Goal: Task Accomplishment & Management: Use online tool/utility

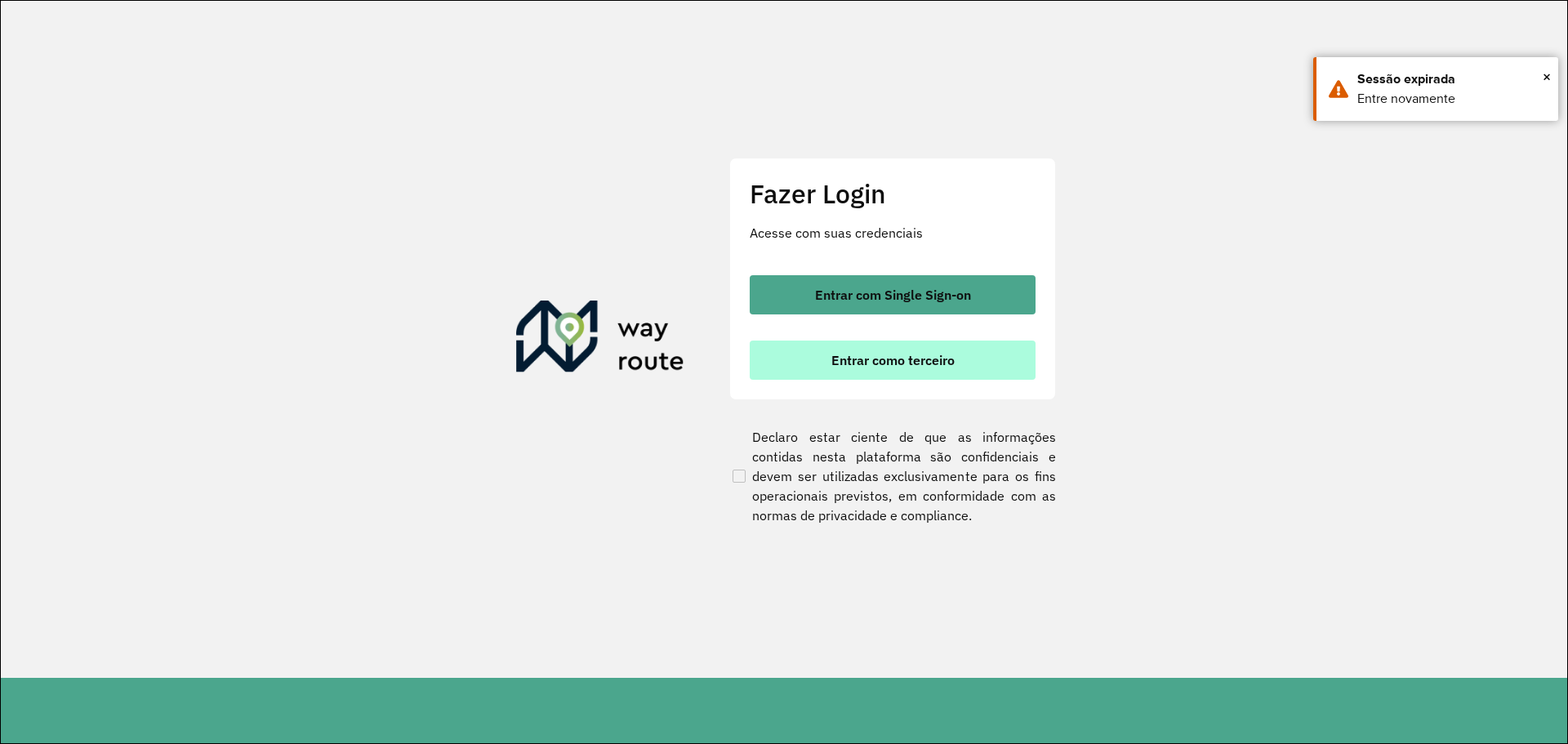
click at [994, 371] on button "Entrar como terceiro" at bounding box center [892, 360] width 286 height 40
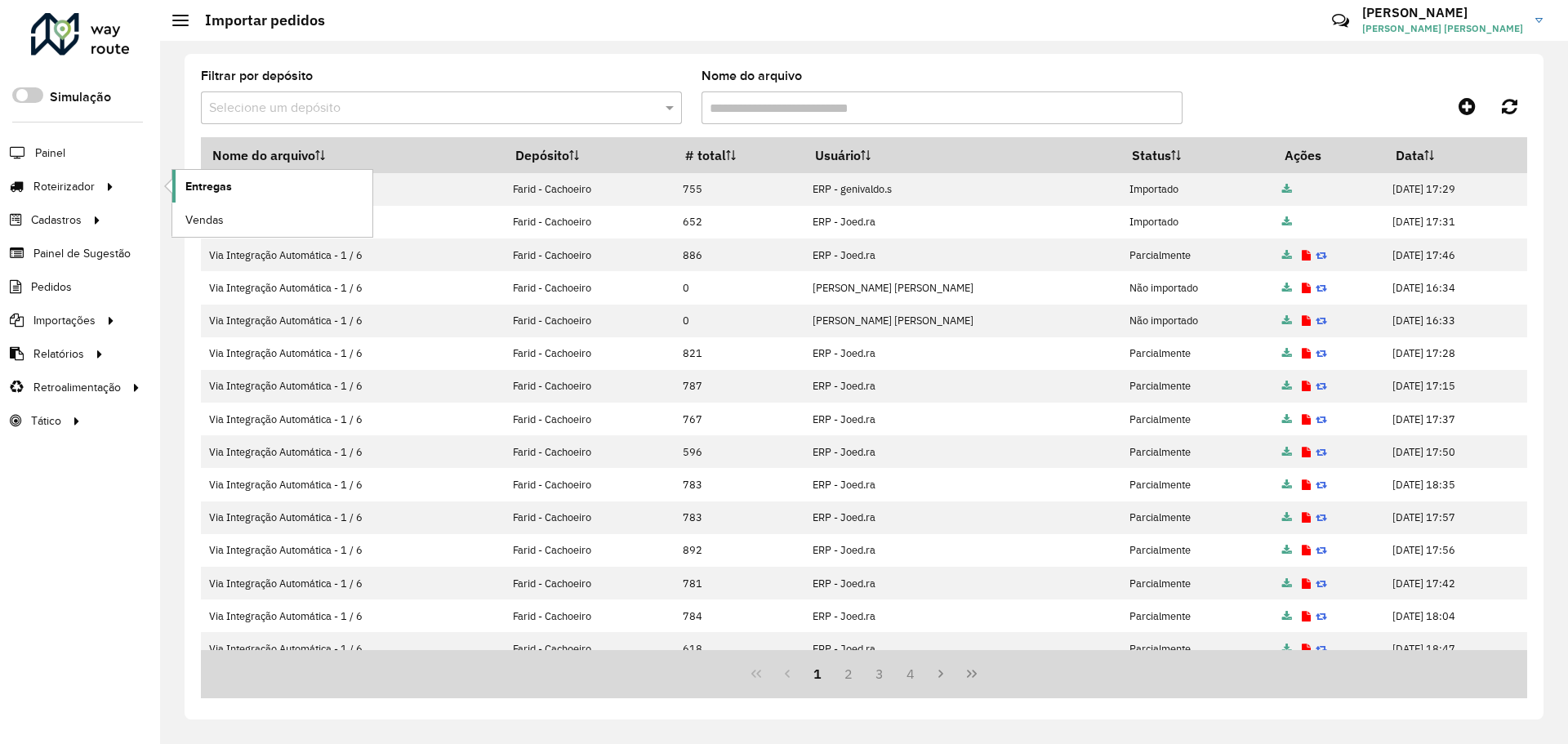
click at [235, 181] on link "Entregas" at bounding box center [272, 186] width 200 height 33
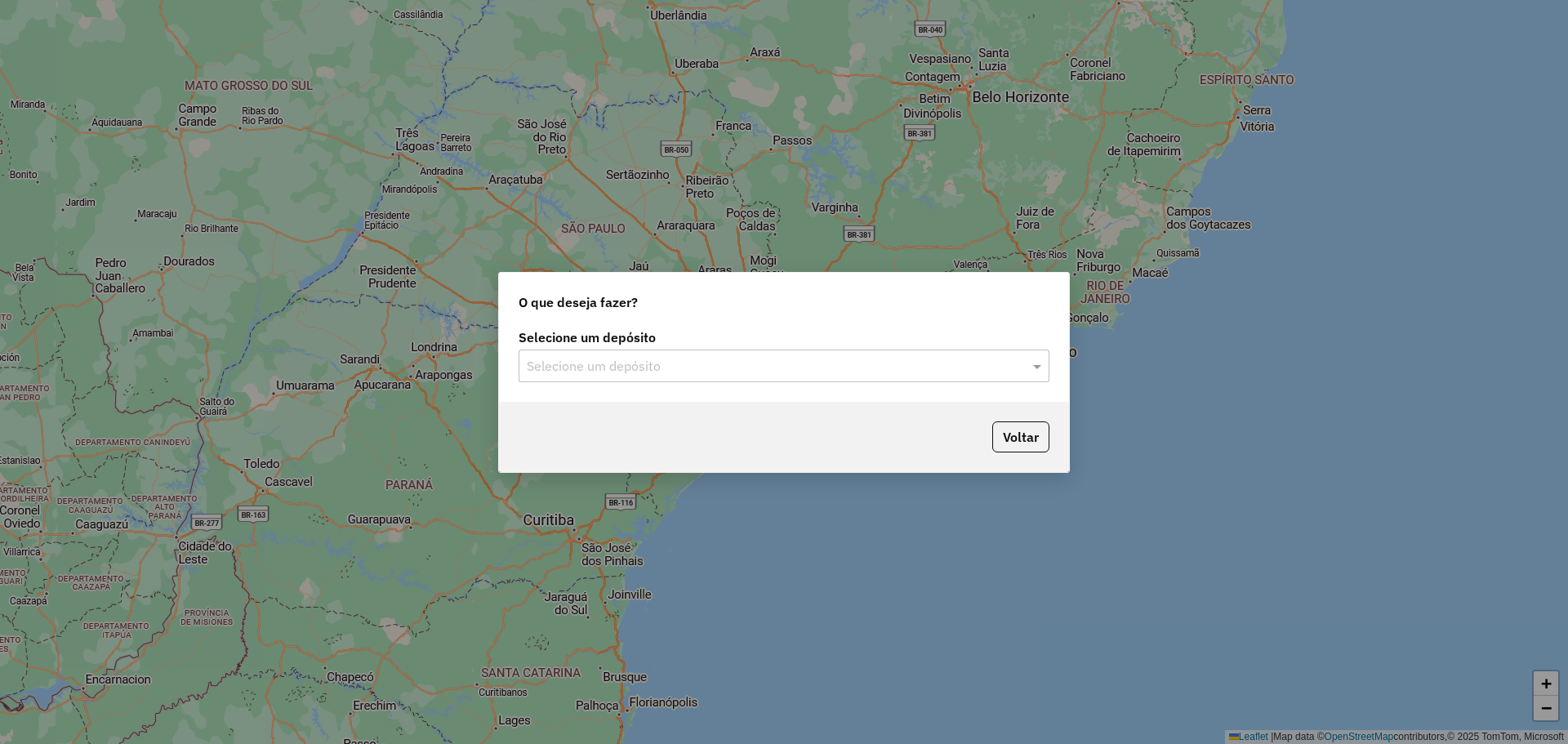
click at [790, 357] on input "text" at bounding box center [768, 367] width 482 height 19
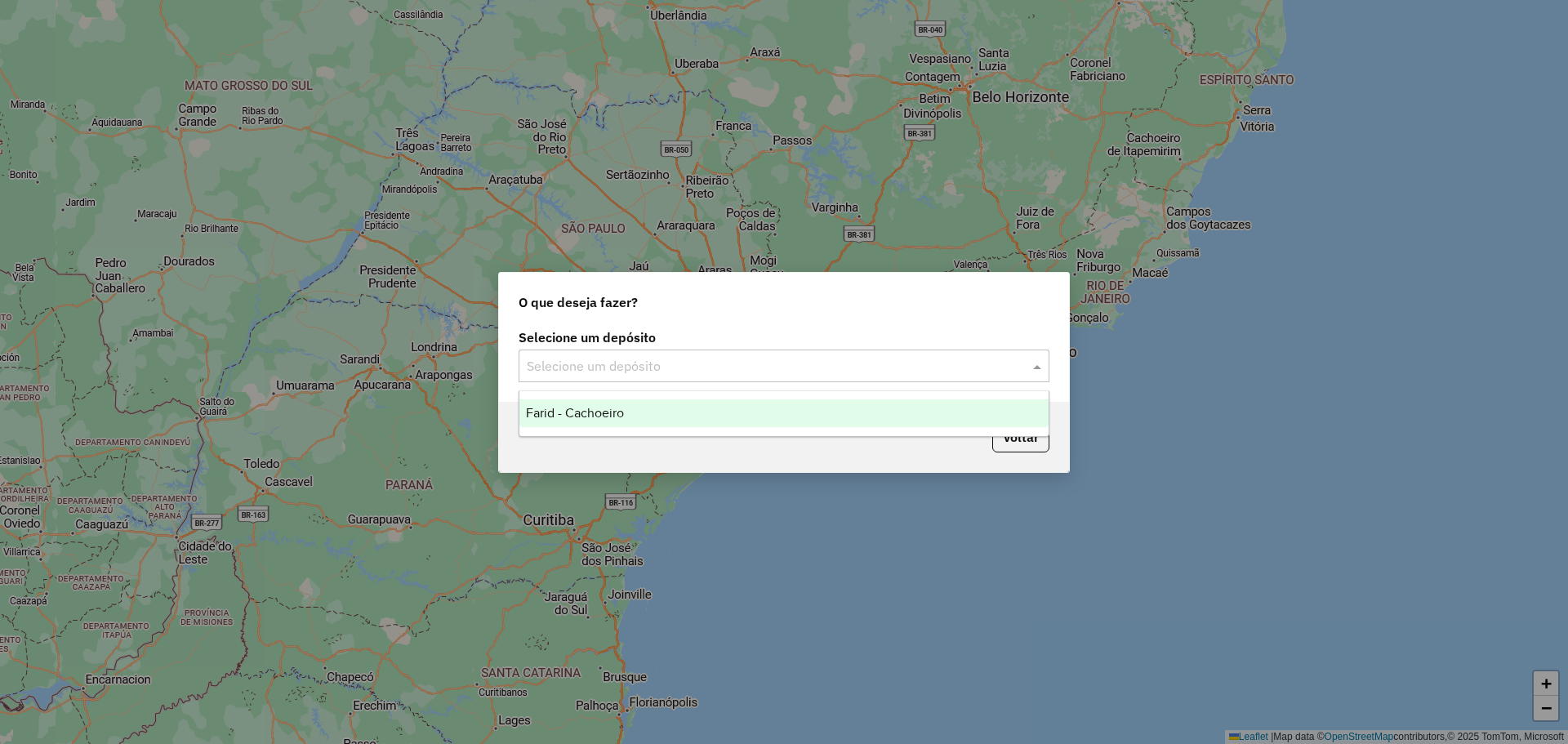
click at [645, 405] on div "Farid - Cachoeiro" at bounding box center [784, 413] width 529 height 28
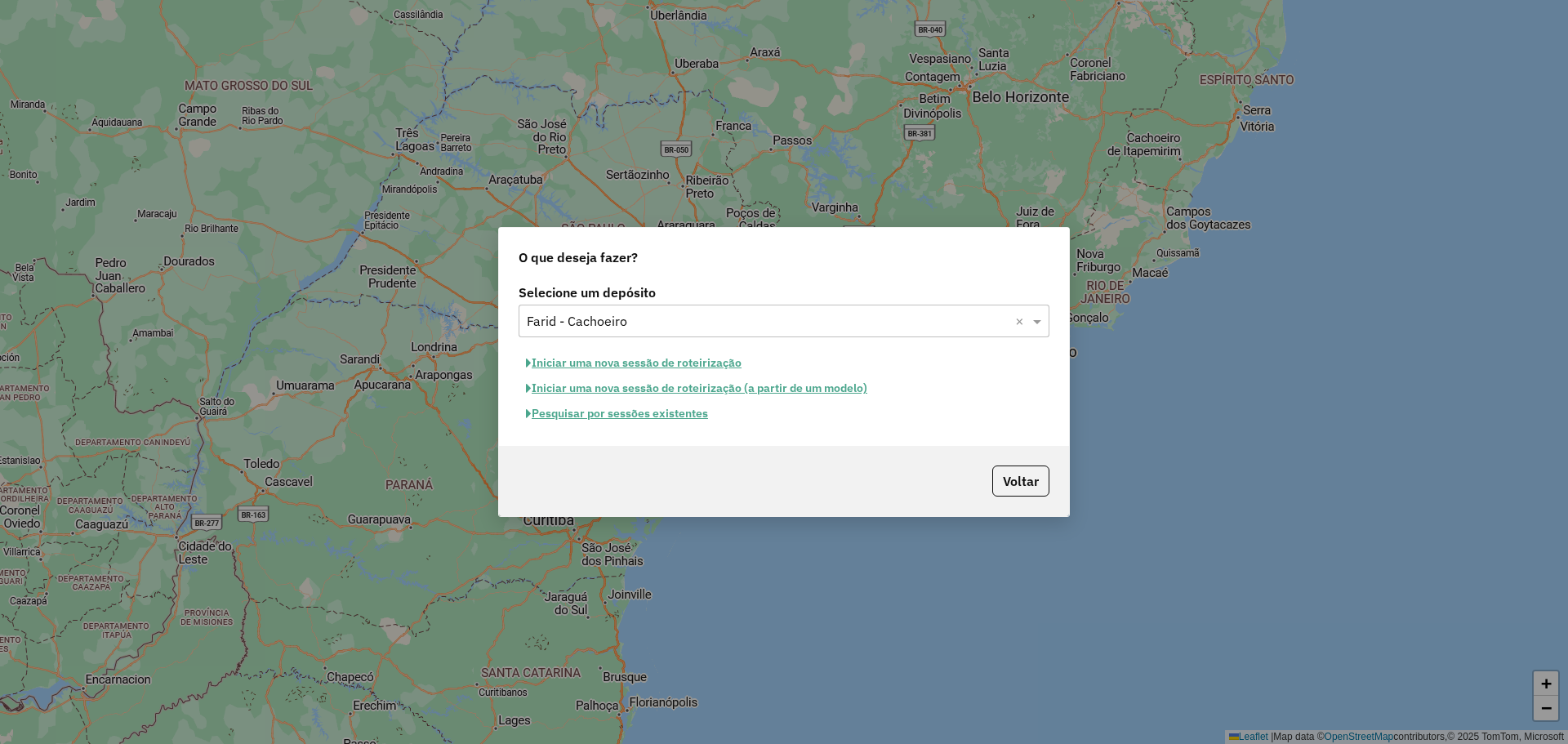
click at [617, 416] on button "Pesquisar por sessões existentes" at bounding box center [617, 413] width 197 height 26
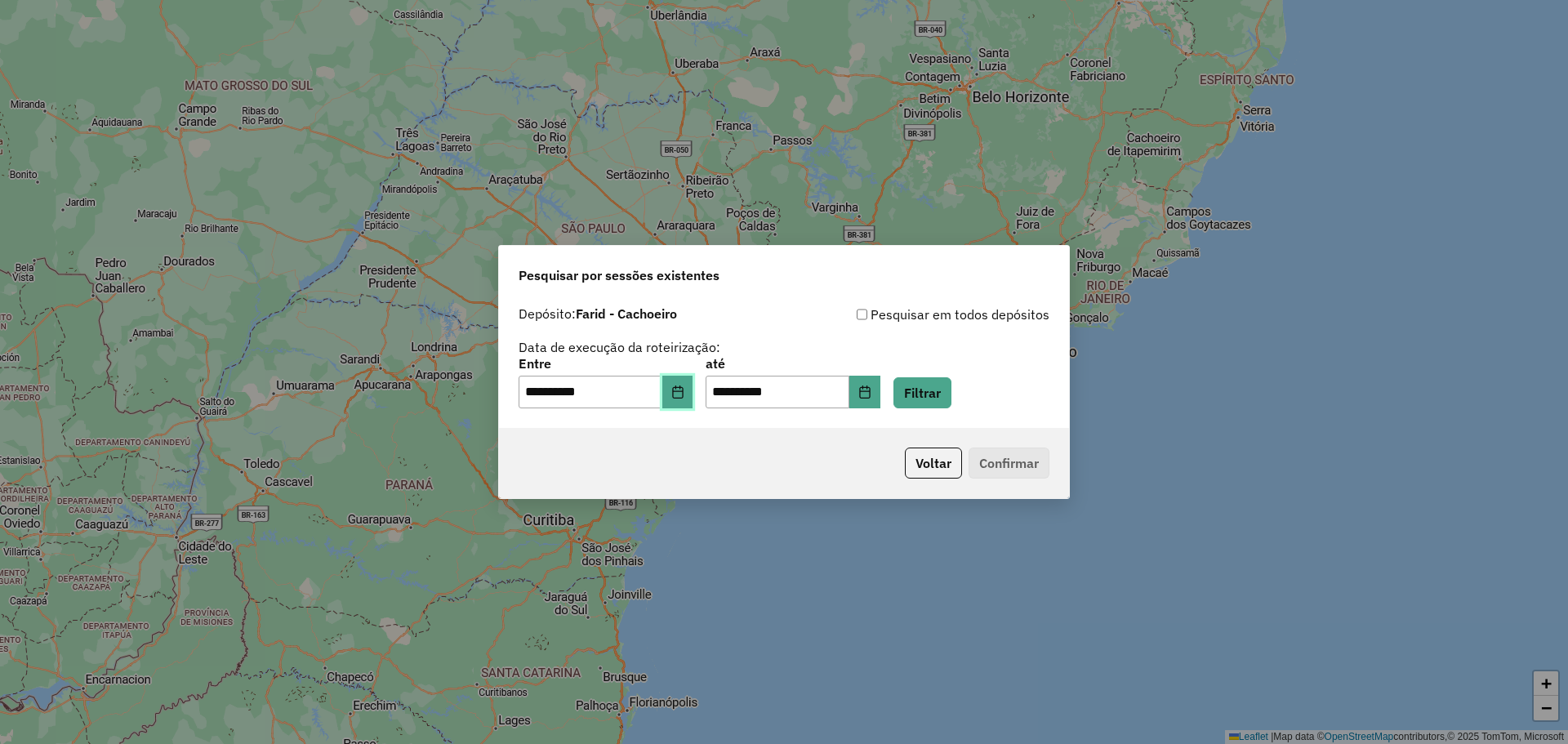
click at [693, 395] on button "Choose Date" at bounding box center [677, 391] width 31 height 33
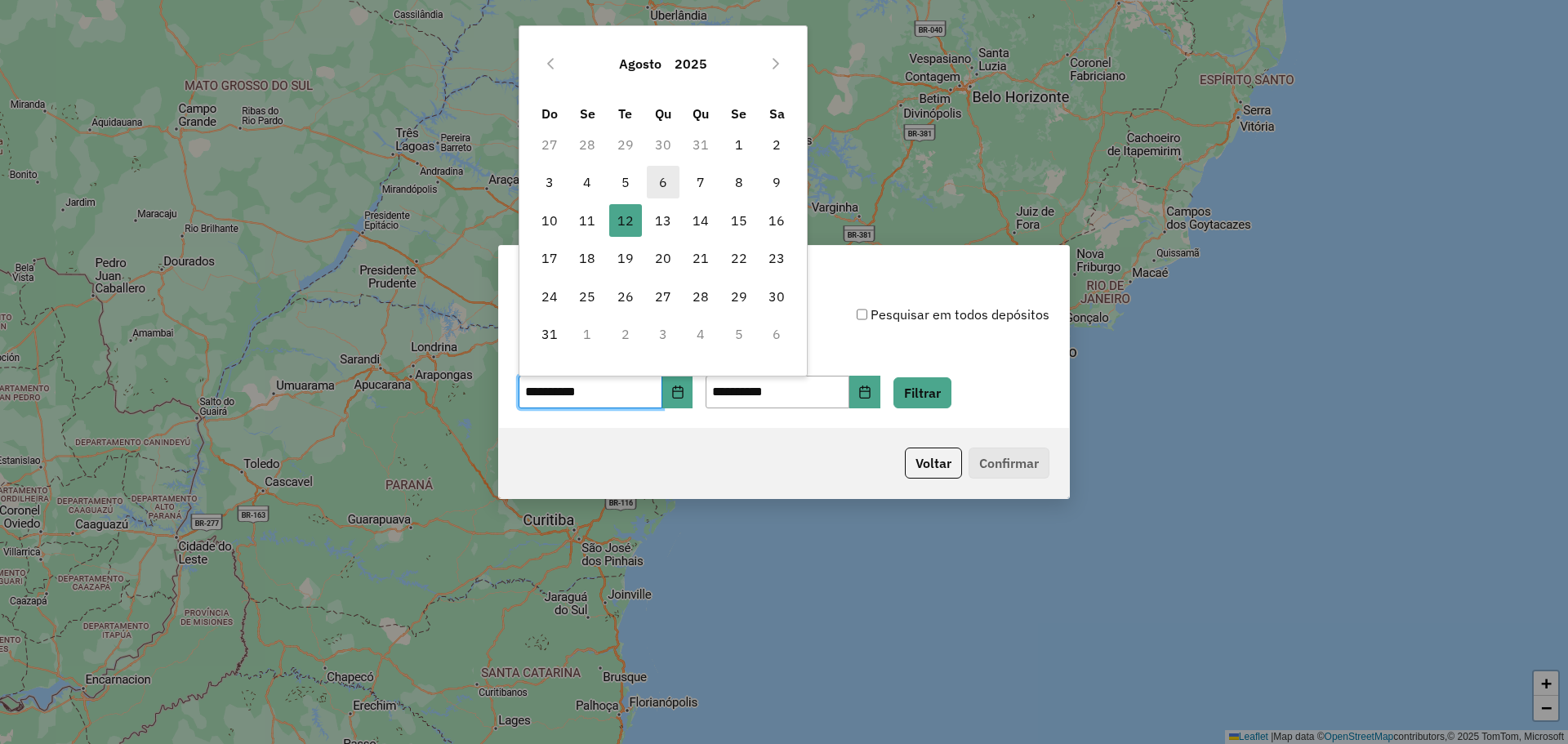
click at [666, 186] on span "6" at bounding box center [662, 181] width 33 height 33
type input "**********"
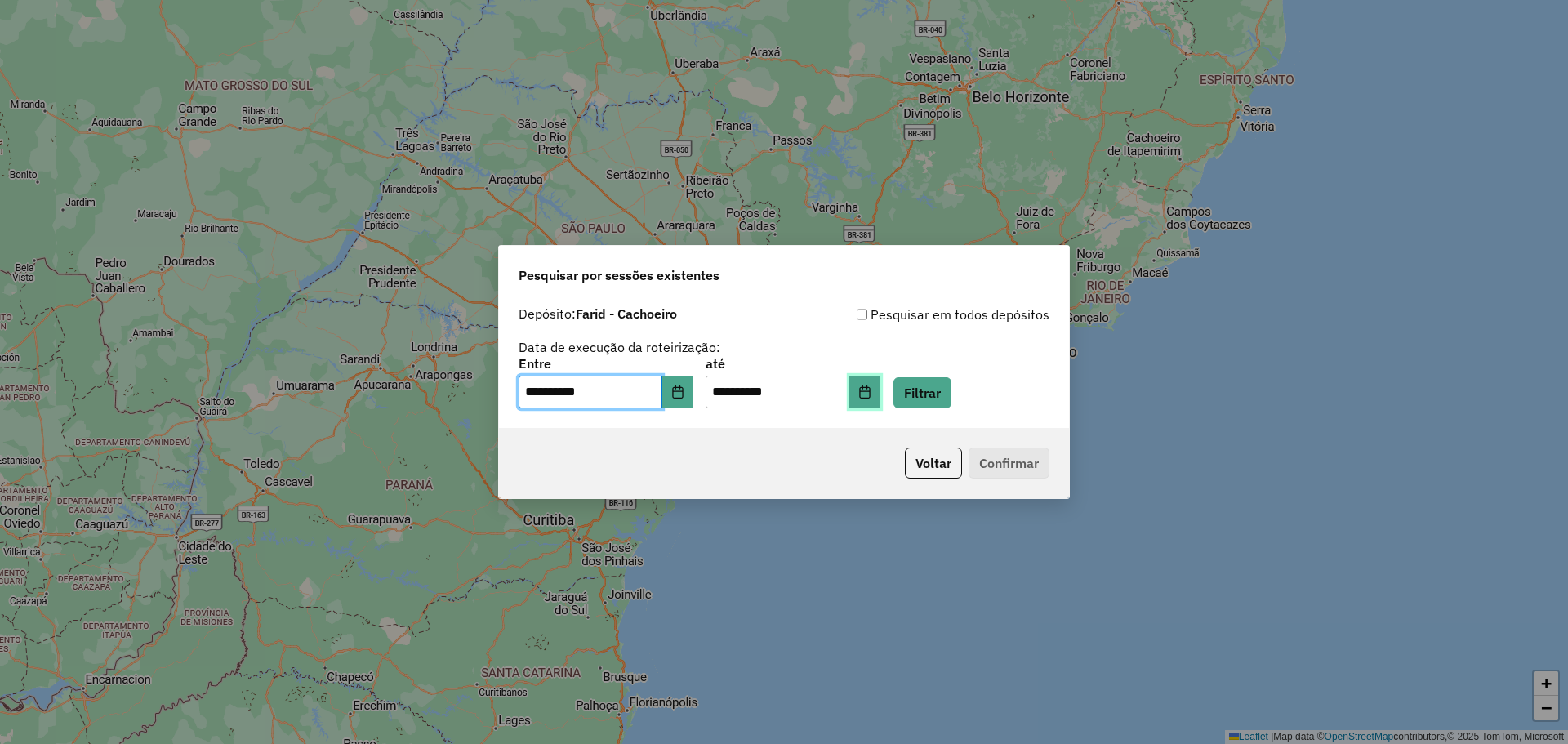
click at [872, 393] on icon "Choose Date" at bounding box center [864, 391] width 13 height 13
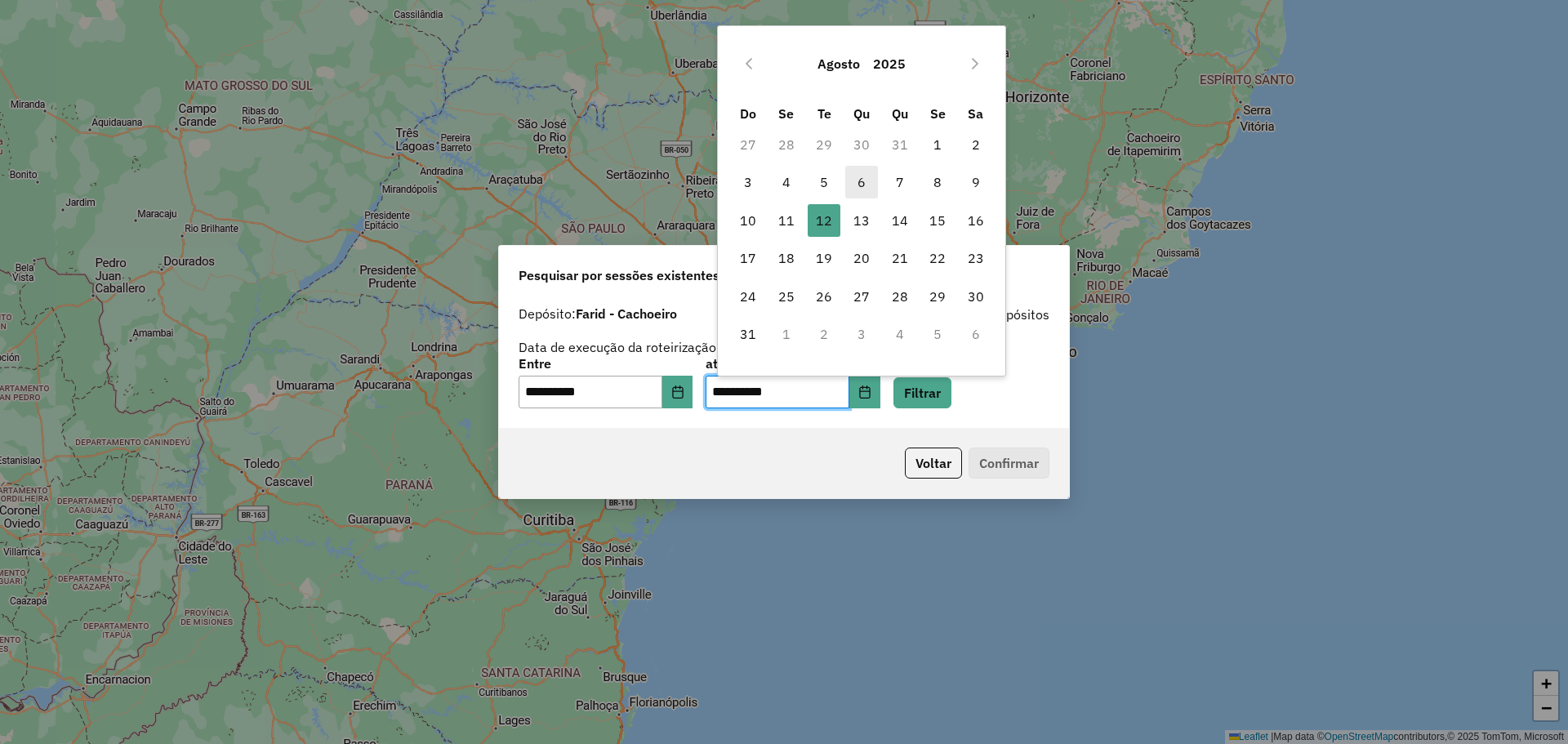
click at [861, 179] on span "6" at bounding box center [861, 181] width 33 height 33
type input "**********"
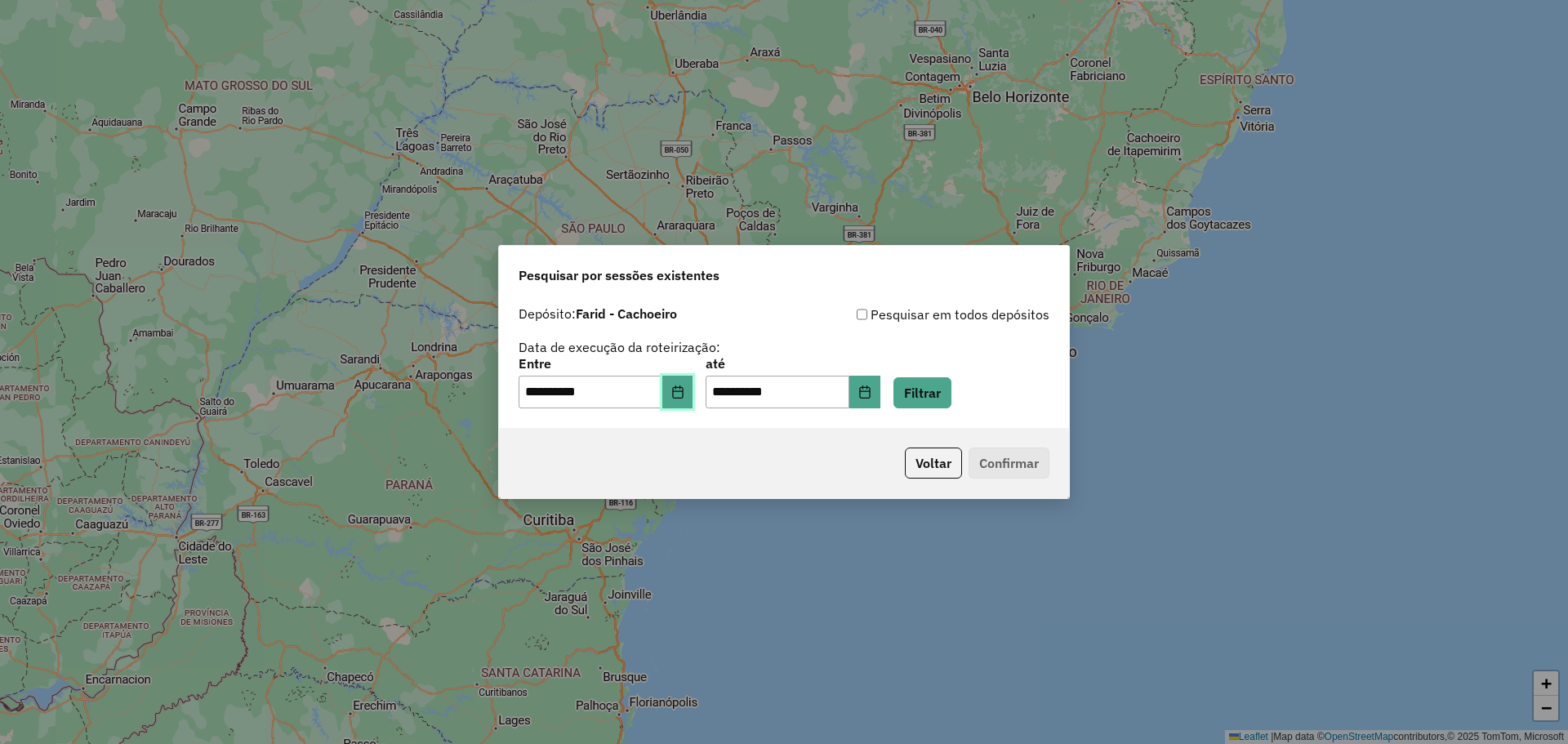
click at [690, 383] on button "Choose Date" at bounding box center [677, 391] width 31 height 33
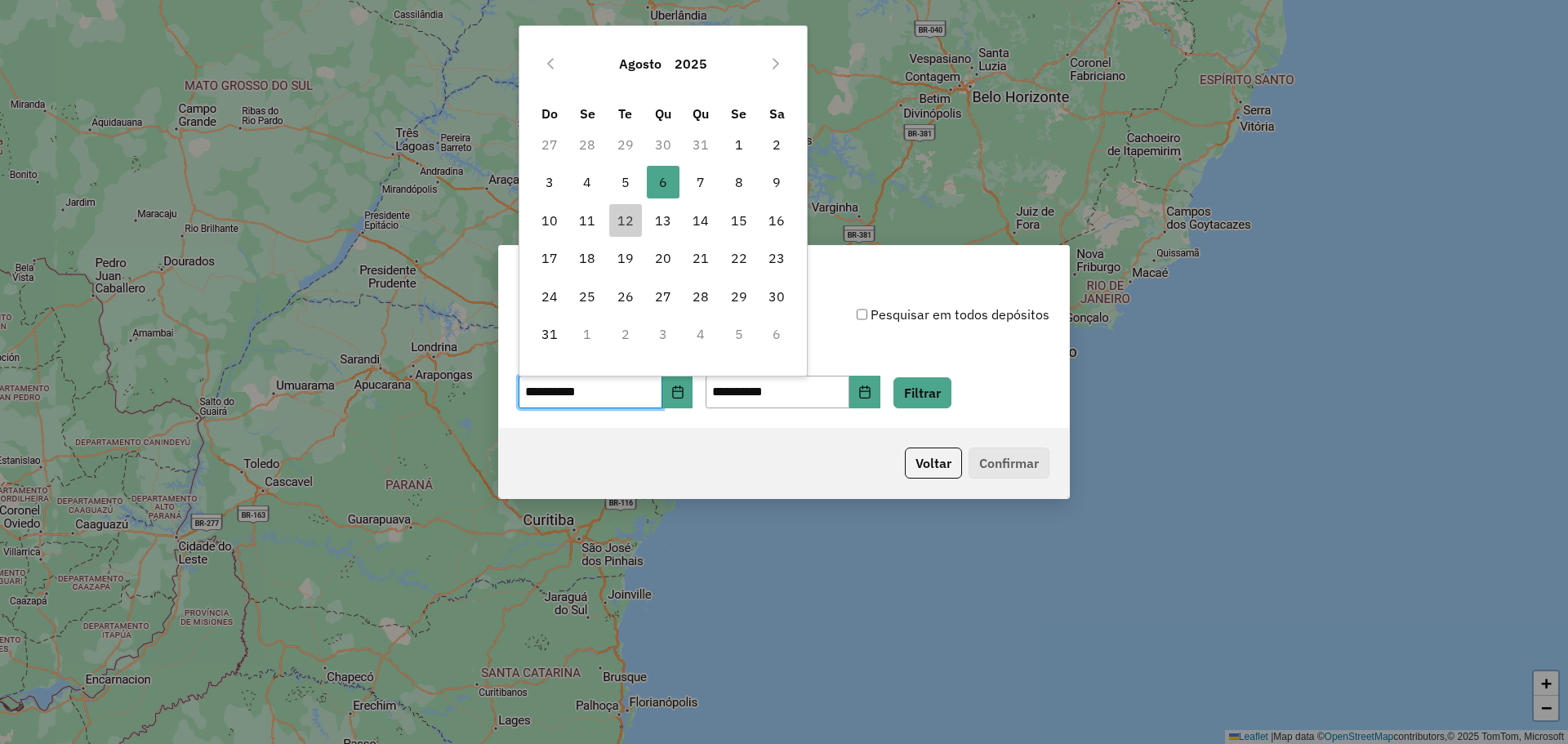
click at [667, 143] on td "30" at bounding box center [663, 144] width 38 height 38
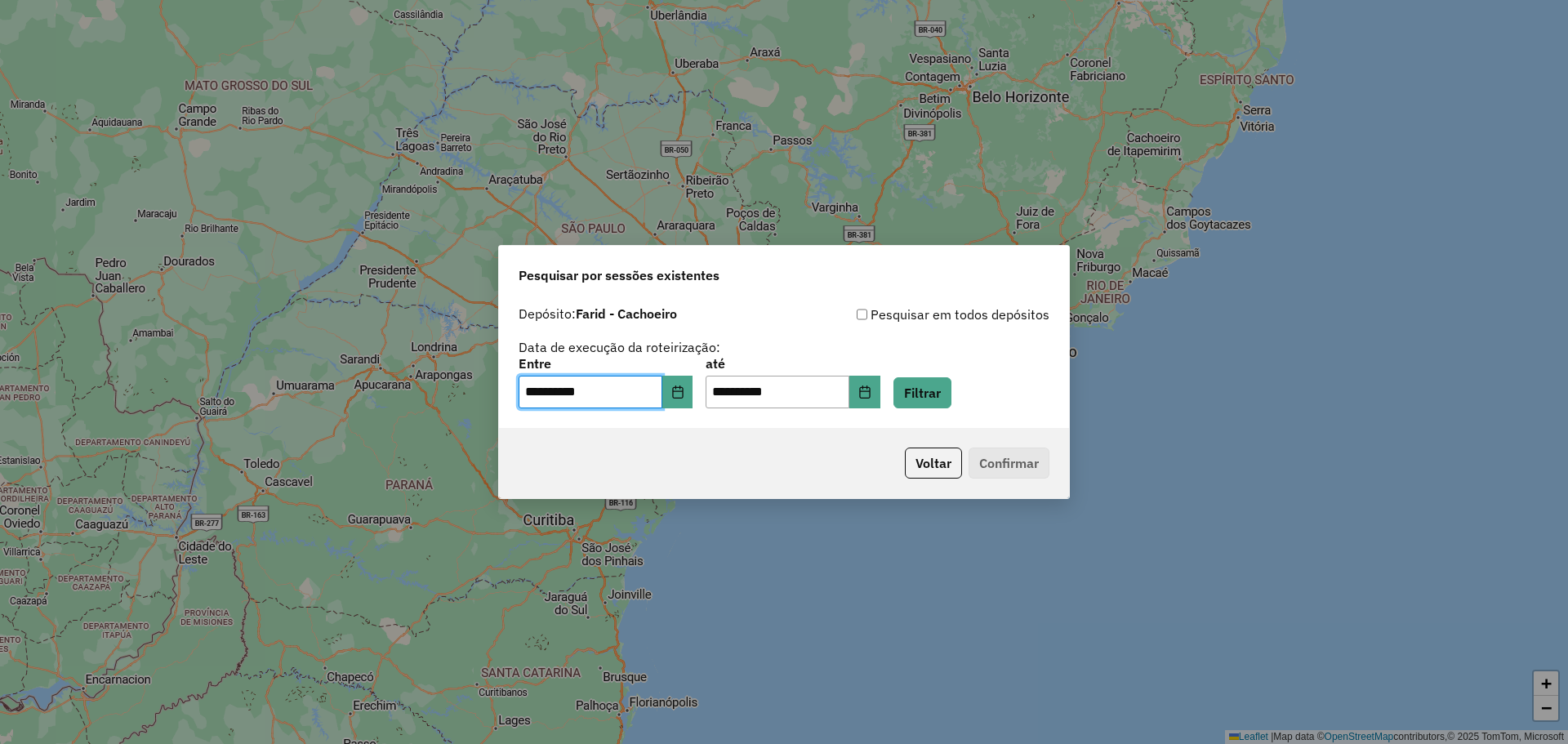
click at [998, 307] on div "Pesquisar em todos depósitos" at bounding box center [916, 314] width 266 height 19
click at [944, 390] on button "Filtrar" at bounding box center [923, 392] width 58 height 31
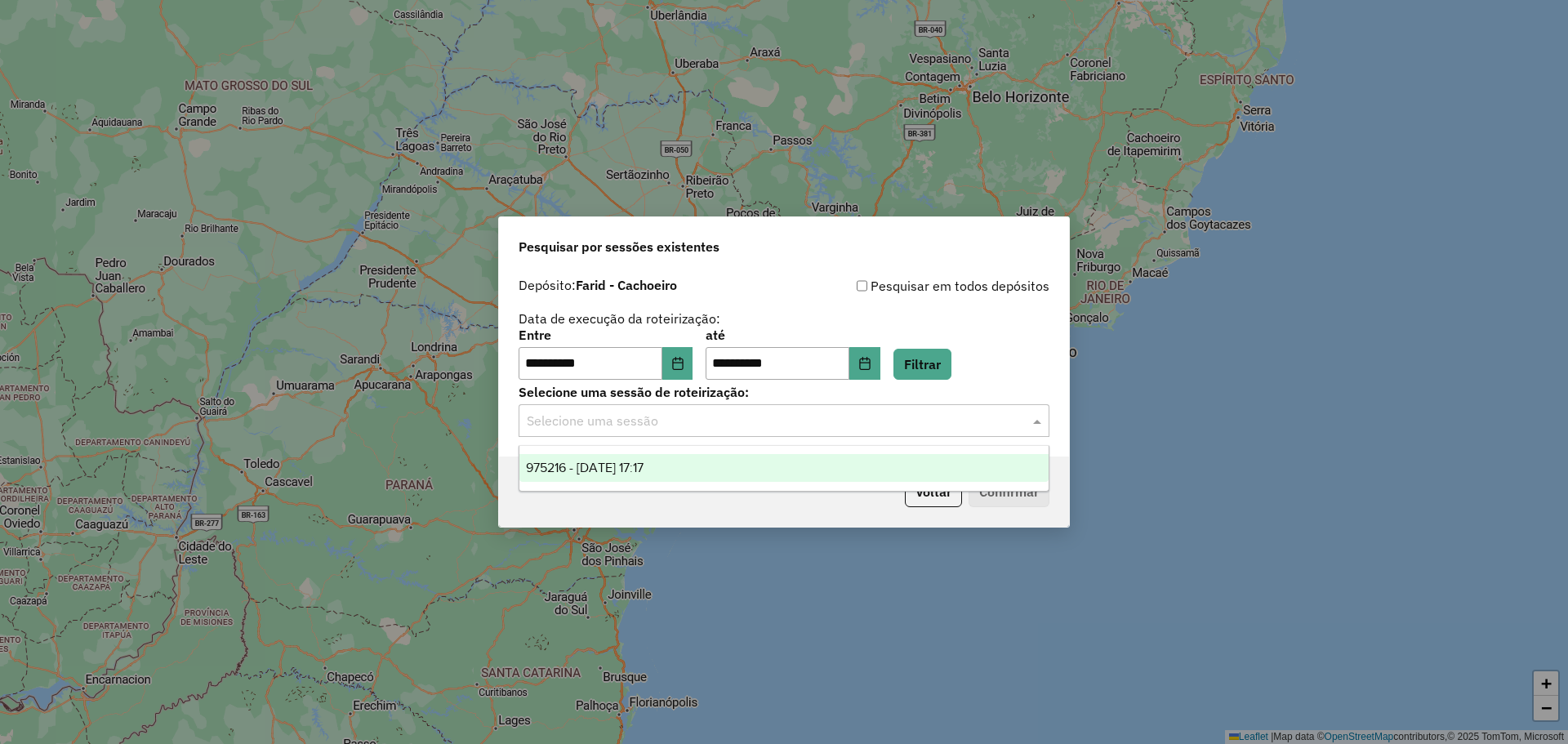
click at [863, 432] on div "Selecione uma sessão" at bounding box center [784, 420] width 530 height 33
click at [692, 464] on div "975216 - 06/08/2025 17:17" at bounding box center [784, 468] width 529 height 28
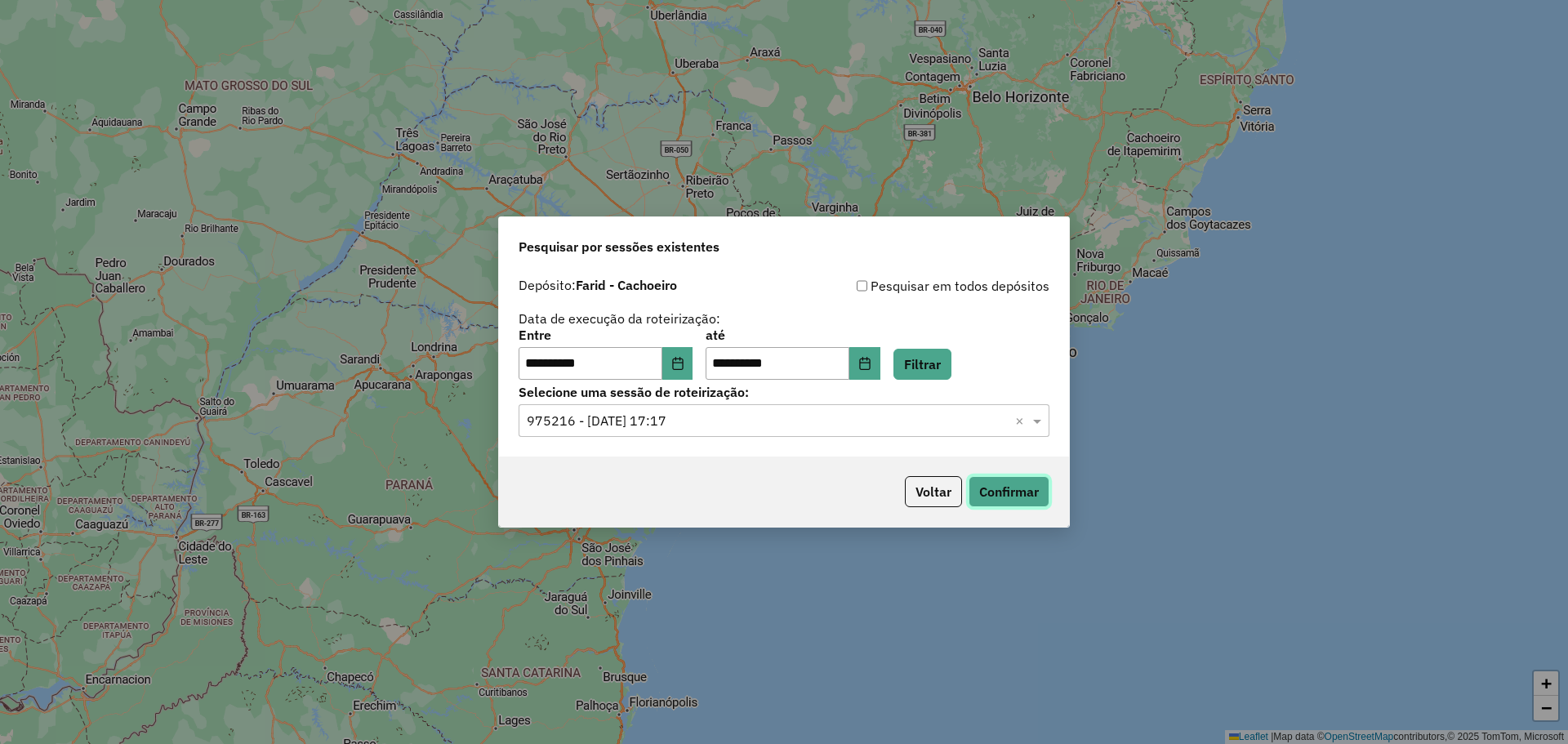
click at [977, 481] on button "Confirmar" at bounding box center [1009, 491] width 81 height 31
click at [684, 368] on icon "Choose Date" at bounding box center [677, 363] width 13 height 13
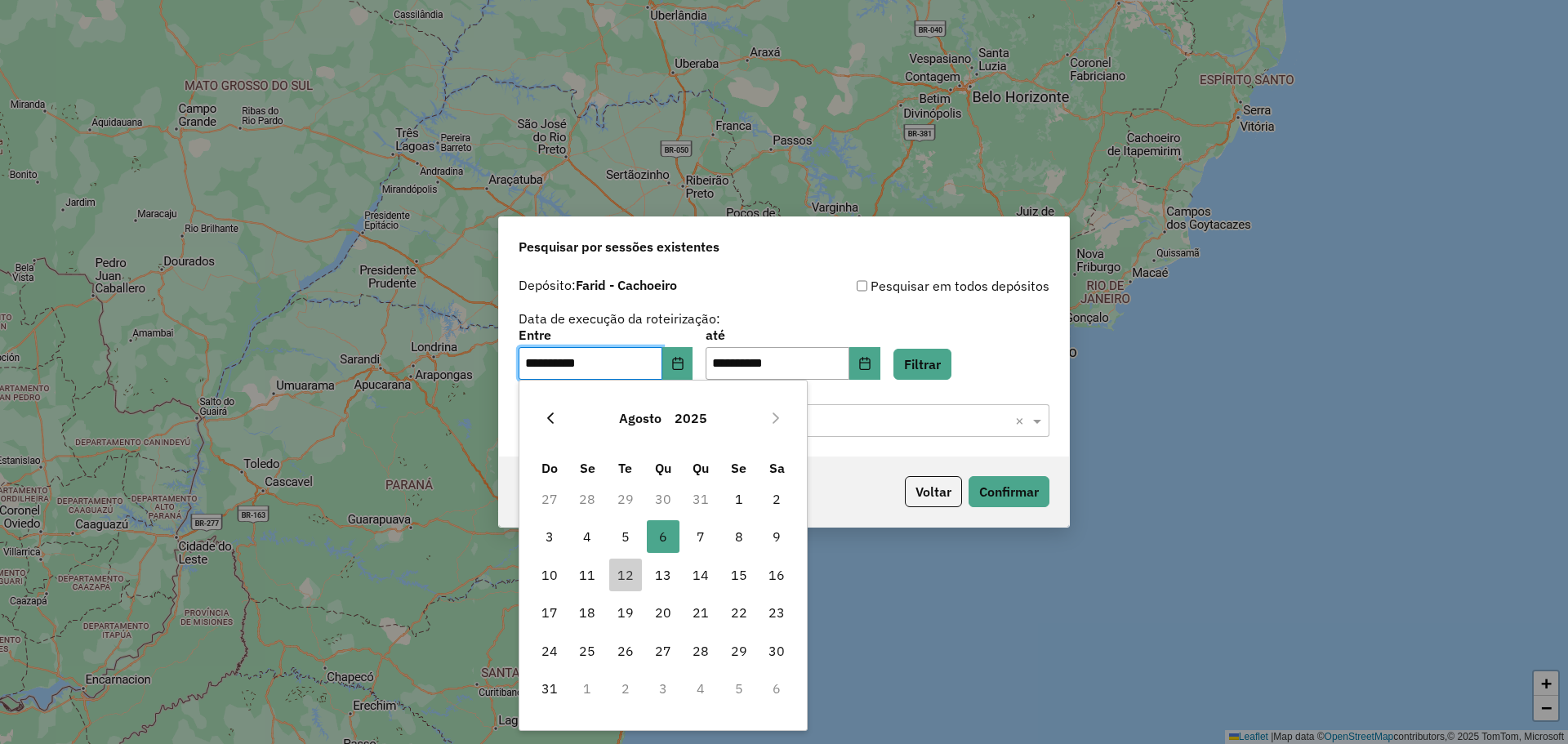
click at [557, 412] on button "Previous Month" at bounding box center [551, 419] width 26 height 26
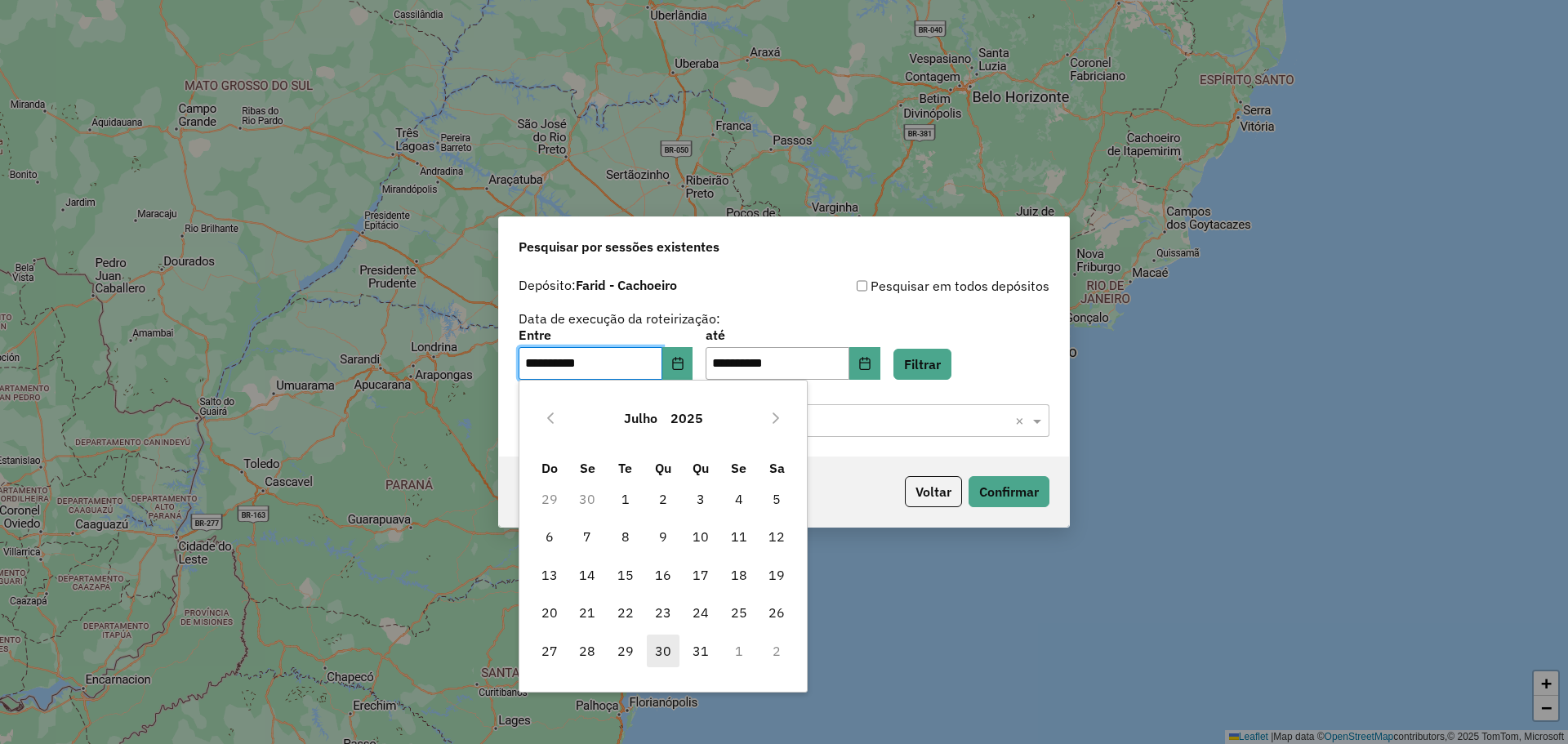
click at [667, 654] on span "30" at bounding box center [662, 650] width 33 height 33
type input "**********"
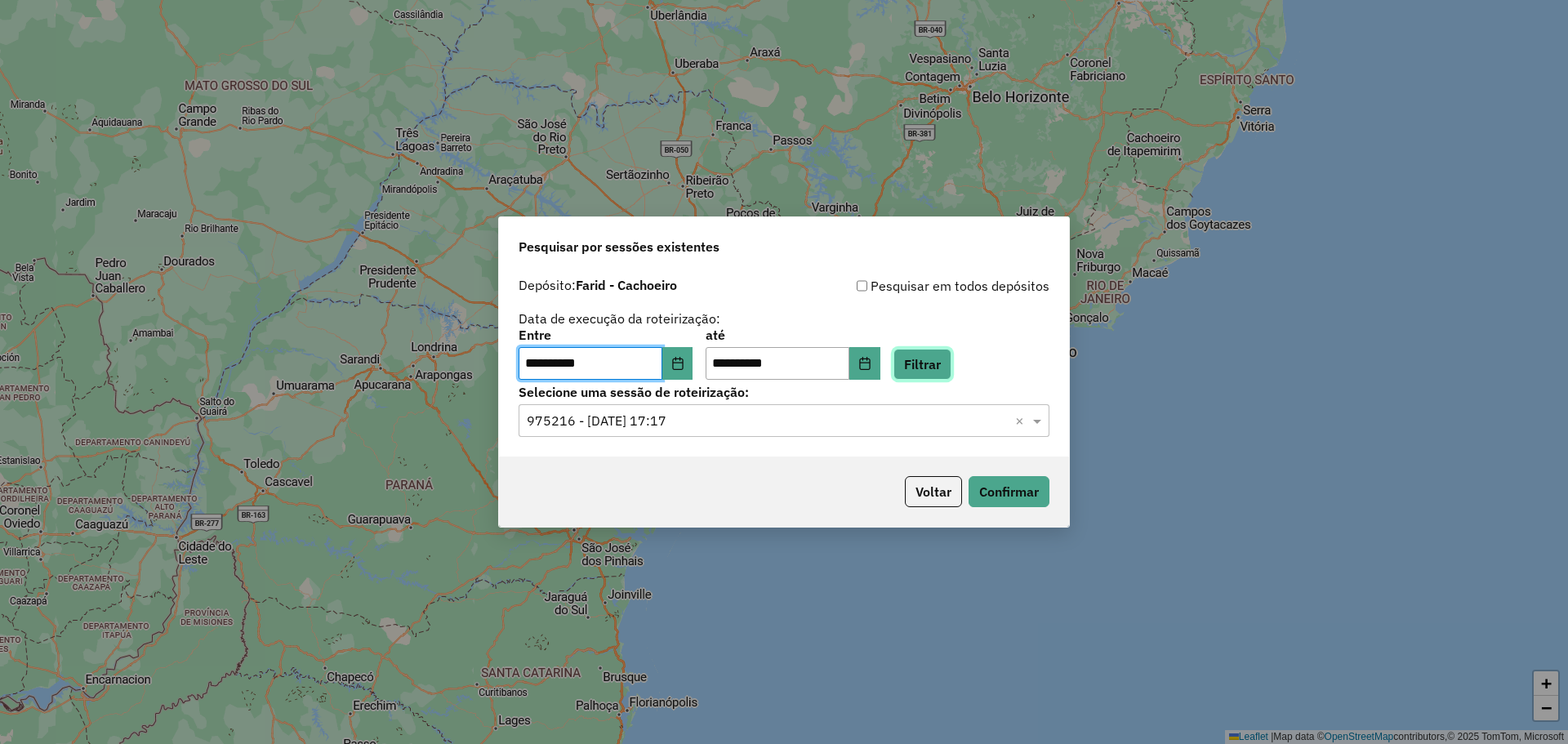
click at [933, 366] on button "Filtrar" at bounding box center [923, 363] width 58 height 31
click at [734, 422] on input "text" at bounding box center [768, 421] width 482 height 19
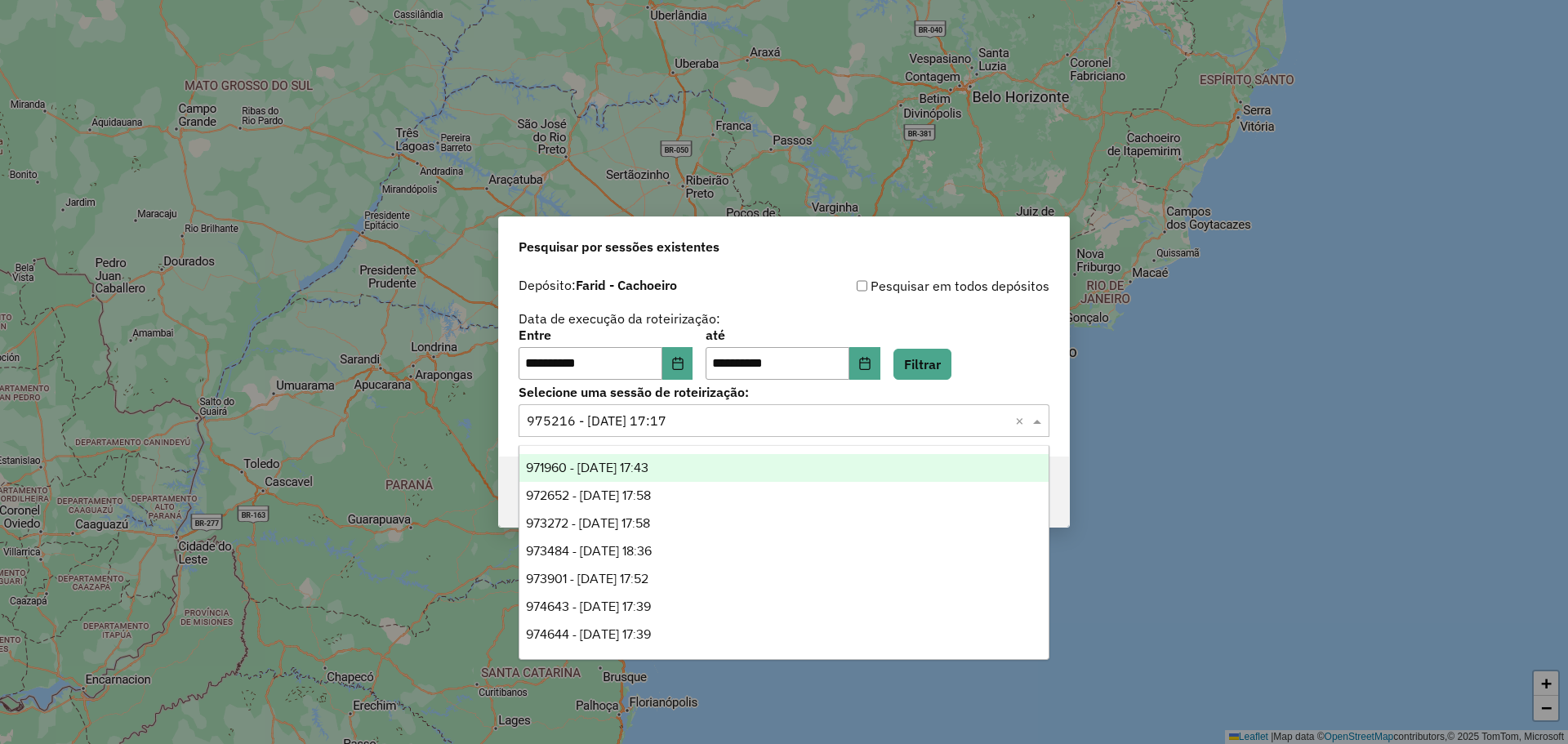
click at [630, 470] on span "971960 - 30/07/2025 17:43" at bounding box center [587, 468] width 122 height 14
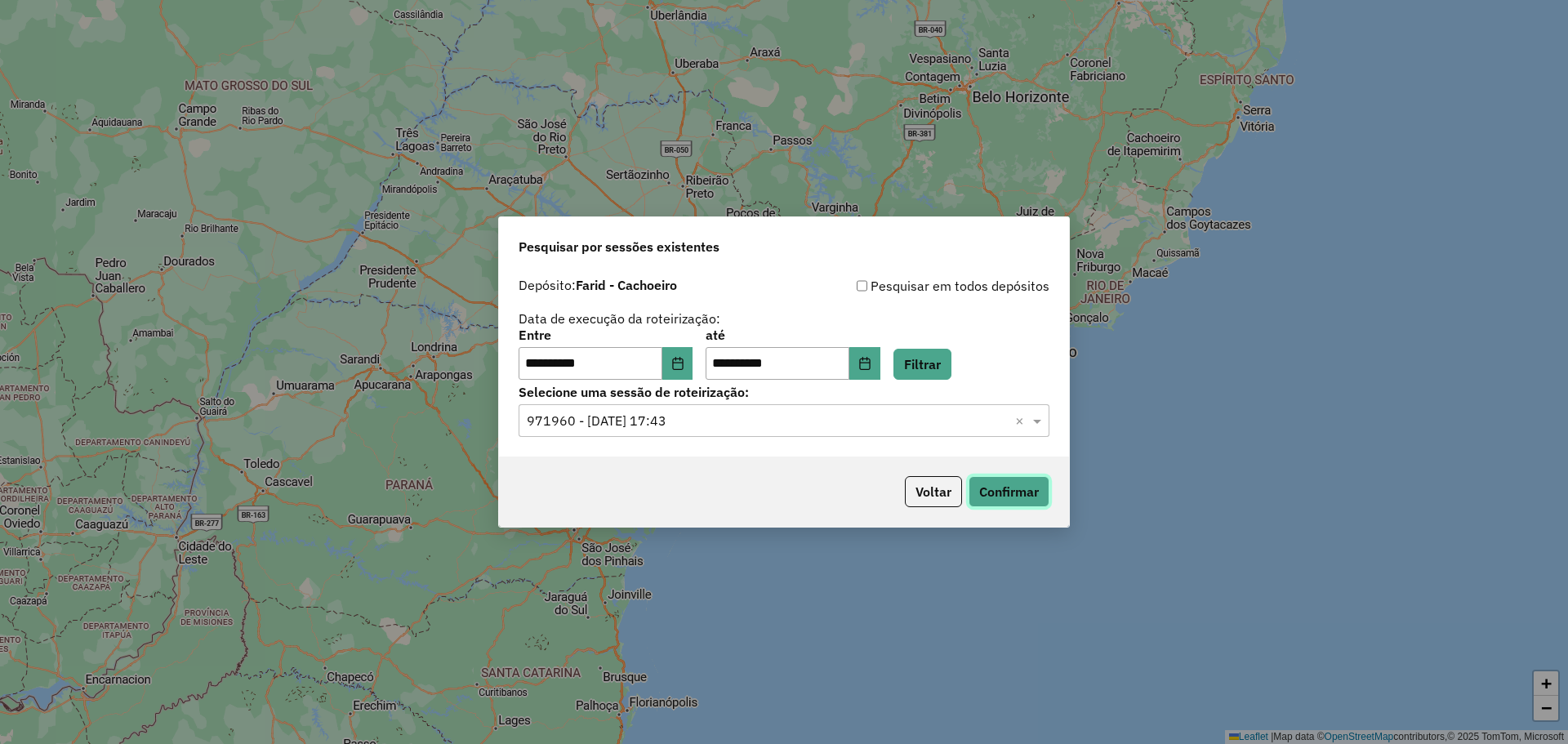
click at [992, 503] on button "Confirmar" at bounding box center [1009, 491] width 81 height 31
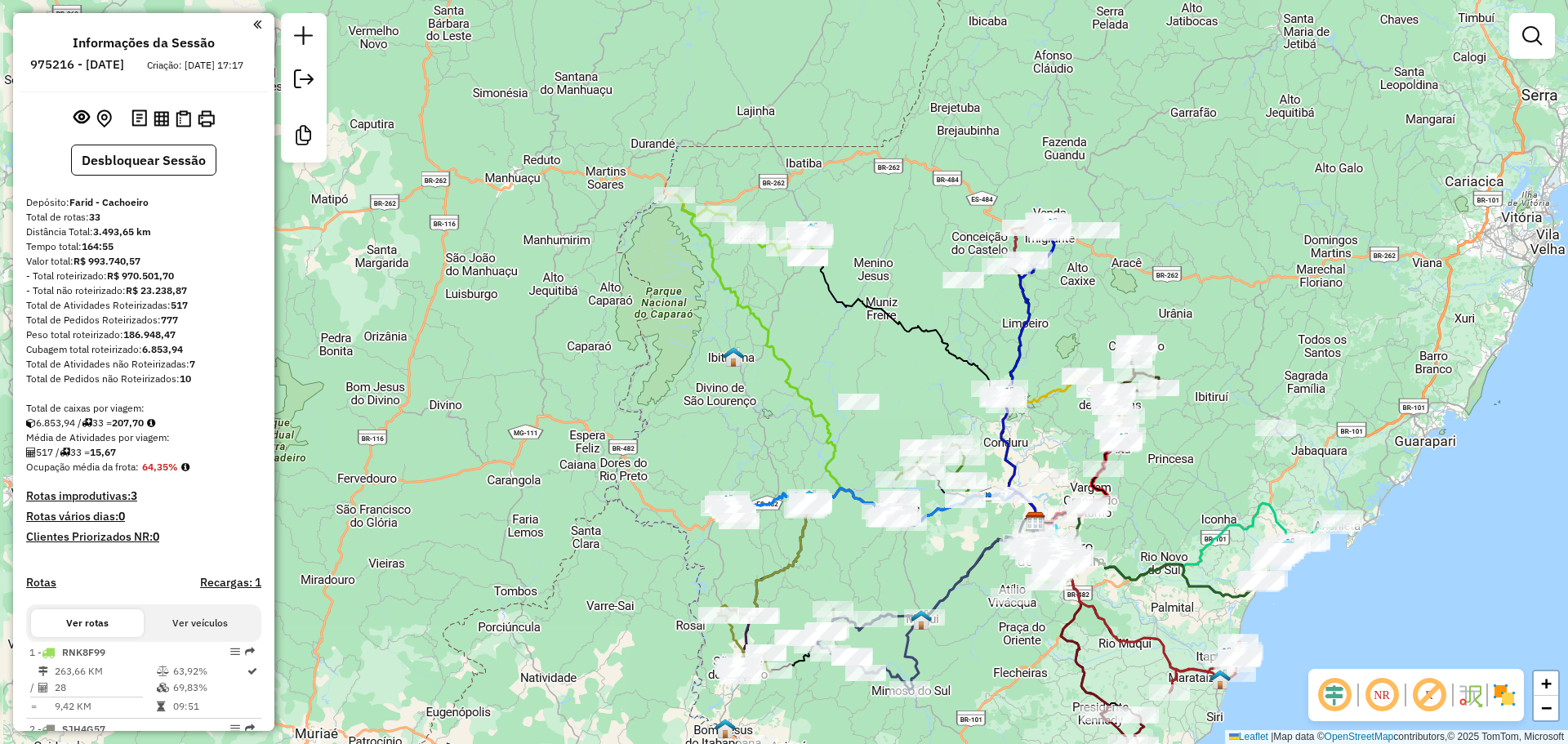
click at [927, 398] on div "Janela de atendimento Grade de atendimento Capacidade Transportadoras Veículos …" at bounding box center [784, 372] width 1568 height 744
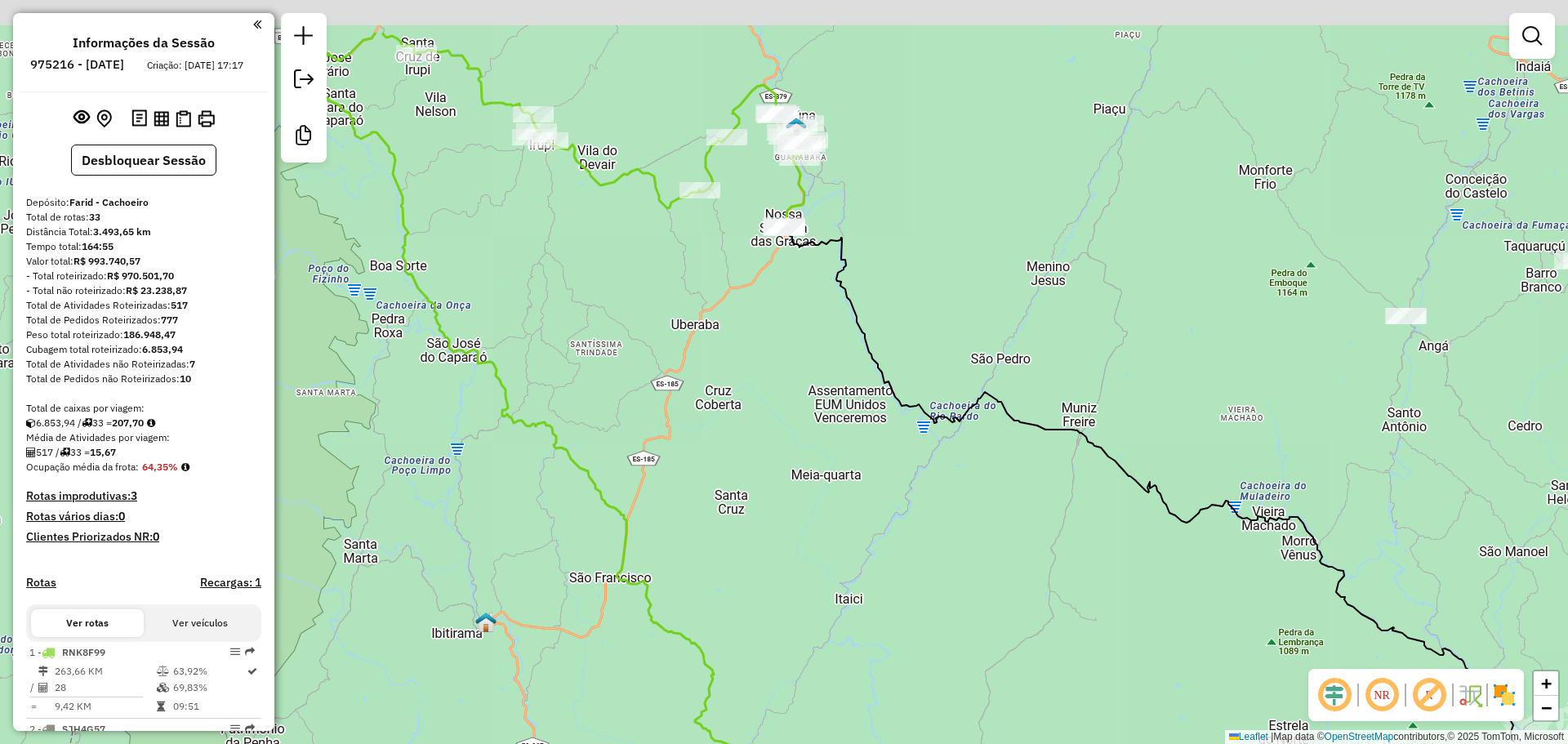
drag, startPoint x: 725, startPoint y: 270, endPoint x: 809, endPoint y: 447, distance: 195.9
click at [840, 475] on div "Janela de atendimento Grade de atendimento Capacidade Transportadoras Veículos …" at bounding box center [784, 372] width 1568 height 744
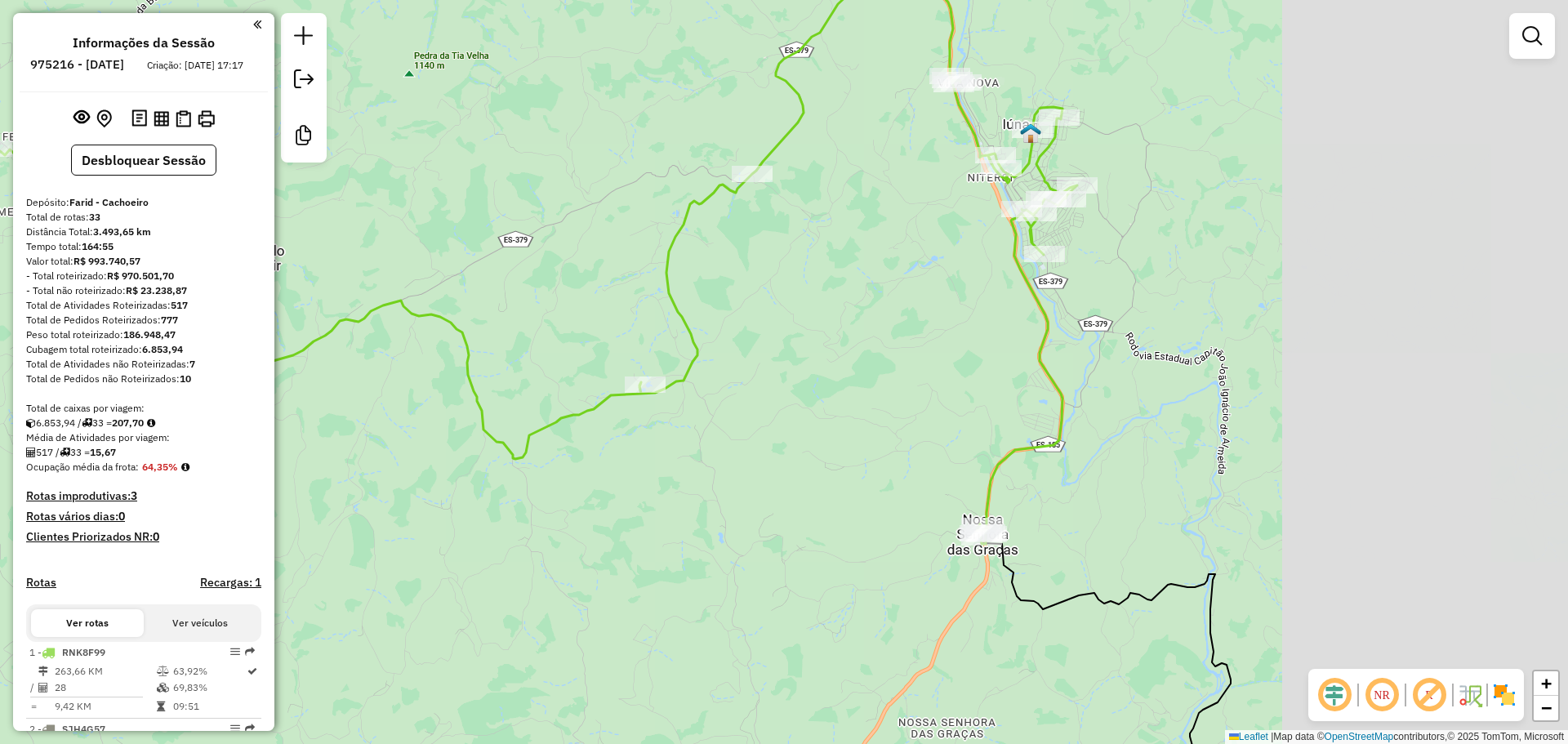
drag, startPoint x: 1067, startPoint y: 317, endPoint x: 604, endPoint y: 344, distance: 463.8
click at [604, 344] on div "Janela de atendimento Grade de atendimento Capacidade Transportadoras Veículos …" at bounding box center [784, 372] width 1568 height 744
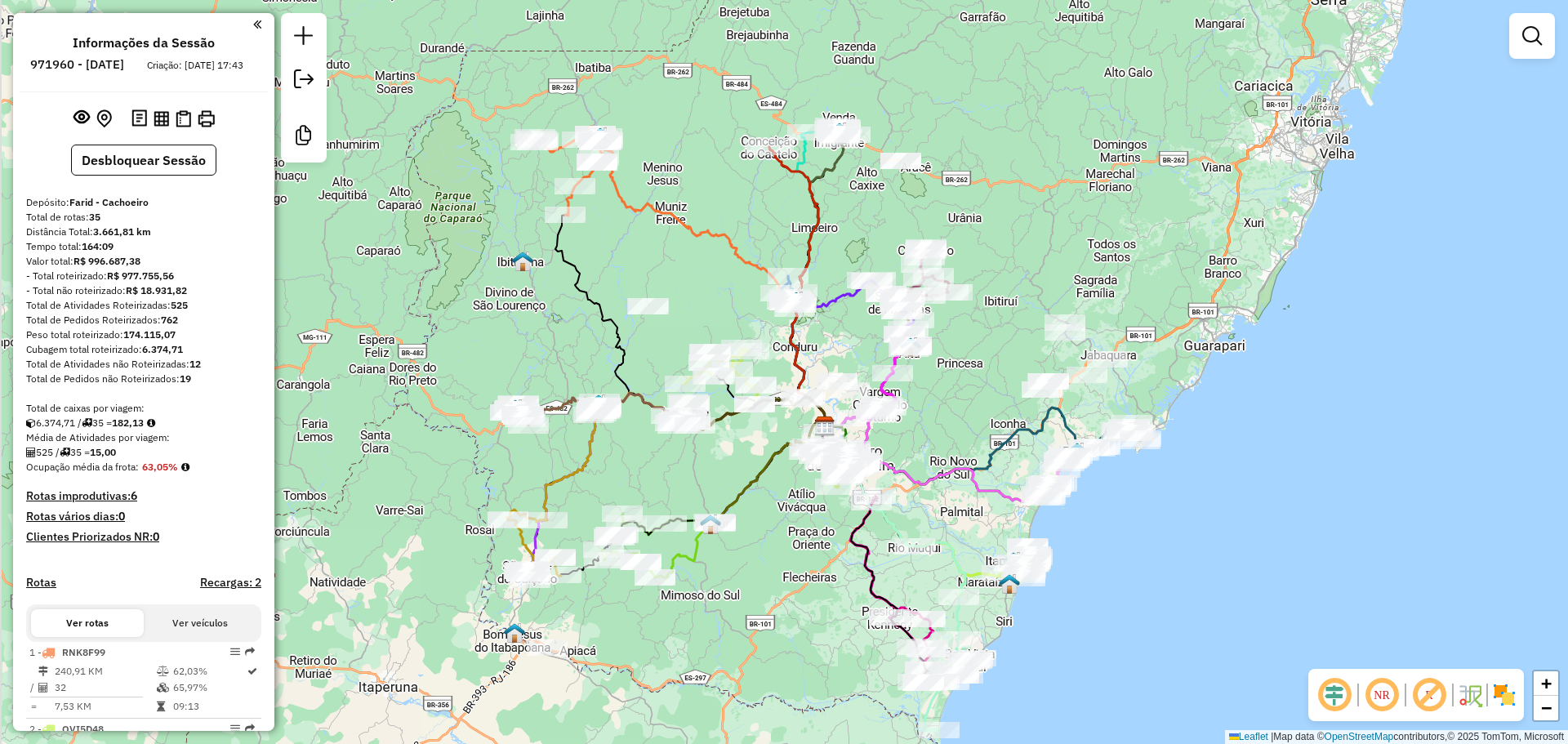
drag, startPoint x: 599, startPoint y: 172, endPoint x: 687, endPoint y: 271, distance: 132.5
click at [696, 278] on div "Janela de atendimento Grade de atendimento Capacidade Transportadoras Veículos …" at bounding box center [784, 372] width 1568 height 744
